Goal: Task Accomplishment & Management: Manage account settings

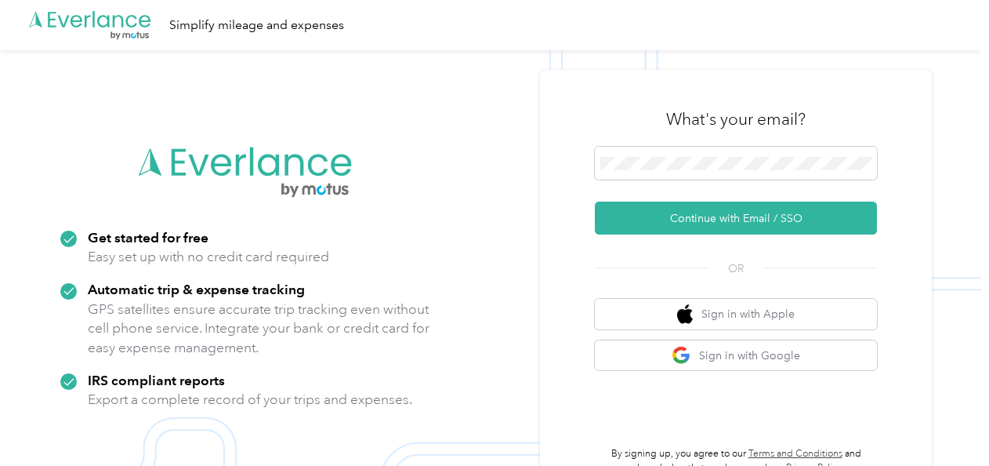
scroll to position [50, 0]
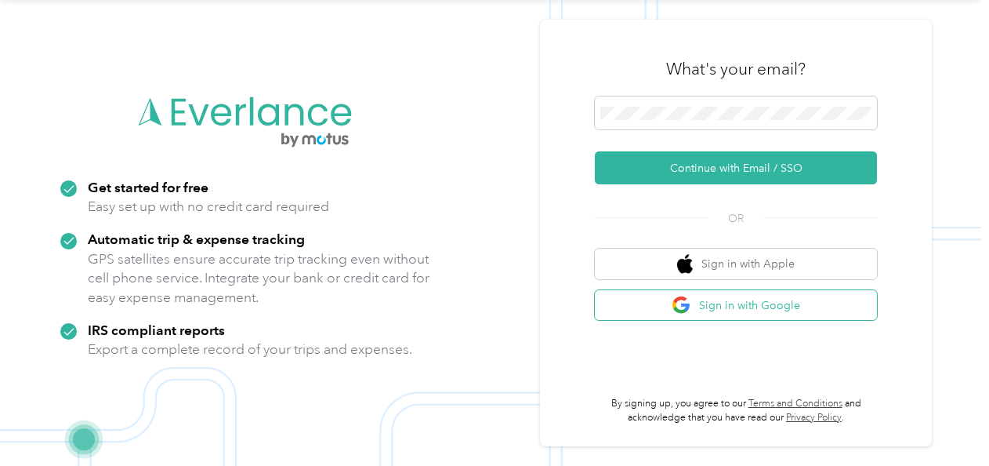
click at [767, 306] on button "Sign in with Google" at bounding box center [736, 305] width 282 height 31
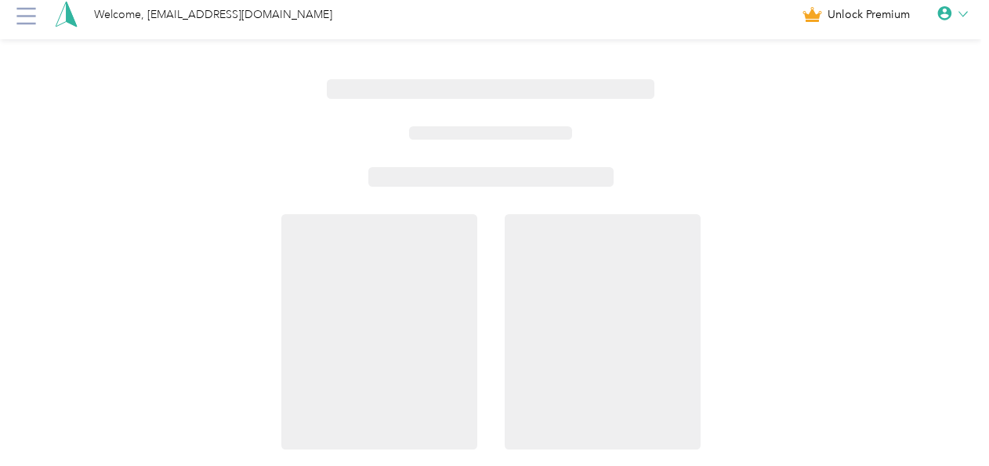
scroll to position [50, 0]
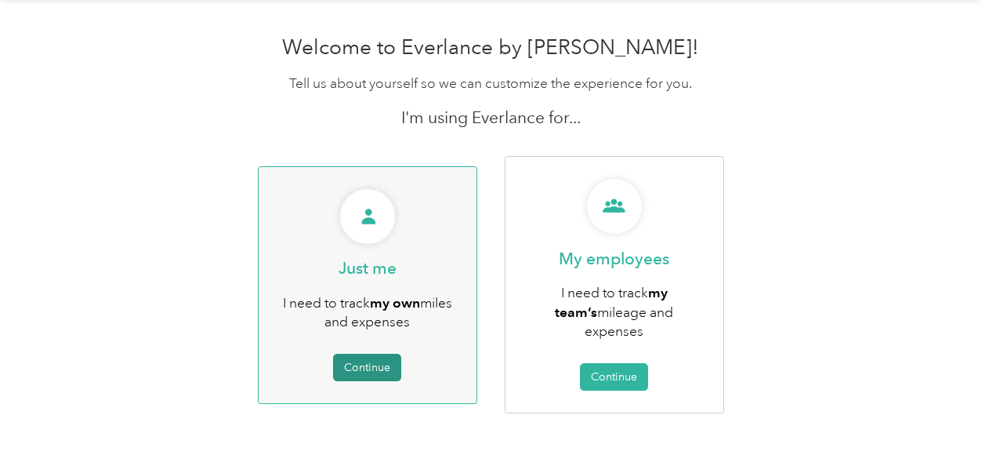
click at [376, 357] on button "Continue" at bounding box center [367, 366] width 68 height 27
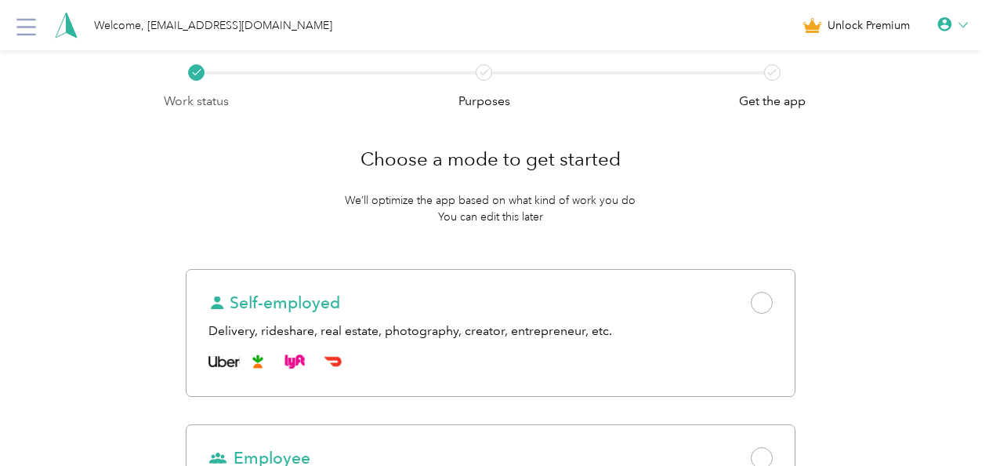
click at [110, 22] on div "Welcome, [EMAIL_ADDRESS][DOMAIN_NAME]" at bounding box center [213, 25] width 238 height 16
click at [28, 28] on icon at bounding box center [26, 27] width 25 height 25
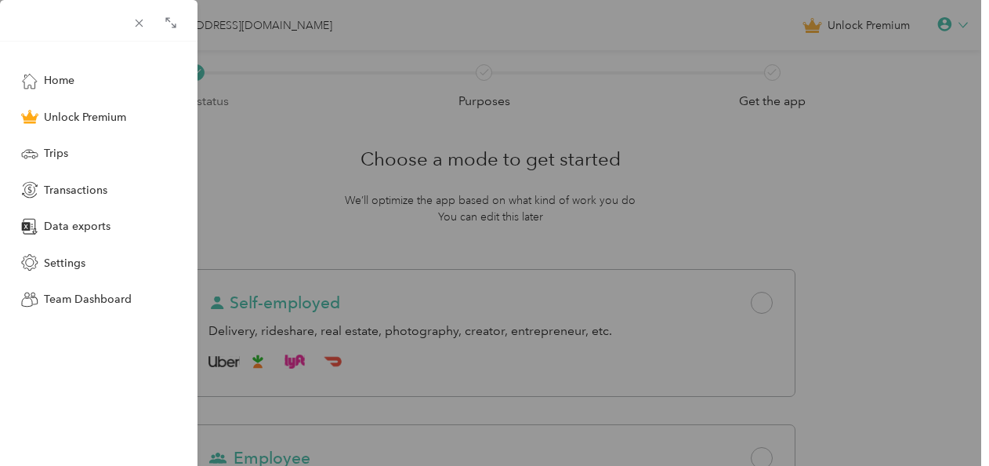
click at [846, 172] on div "Home Unlock Premium Trips Transactions Data exports Settings Team Dashboard" at bounding box center [494, 233] width 989 height 466
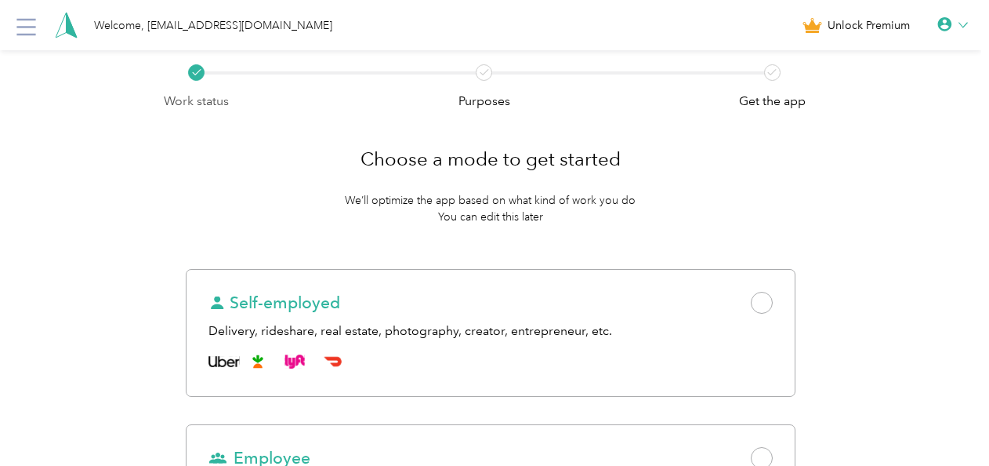
click at [964, 28] on div at bounding box center [952, 25] width 31 height 16
click at [864, 118] on div "Logout" at bounding box center [900, 115] width 176 height 33
